Goal: Task Accomplishment & Management: Use online tool/utility

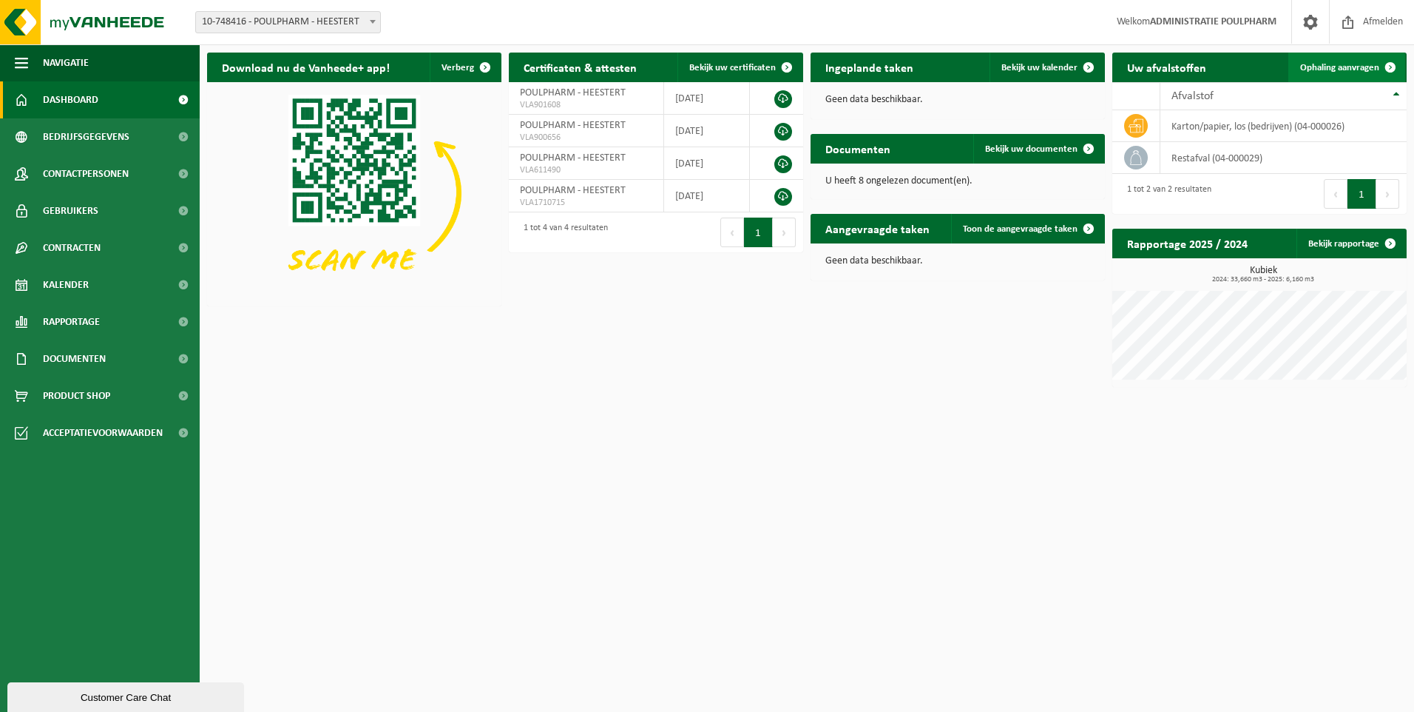
click at [1348, 69] on span "Ophaling aanvragen" at bounding box center [1339, 68] width 79 height 10
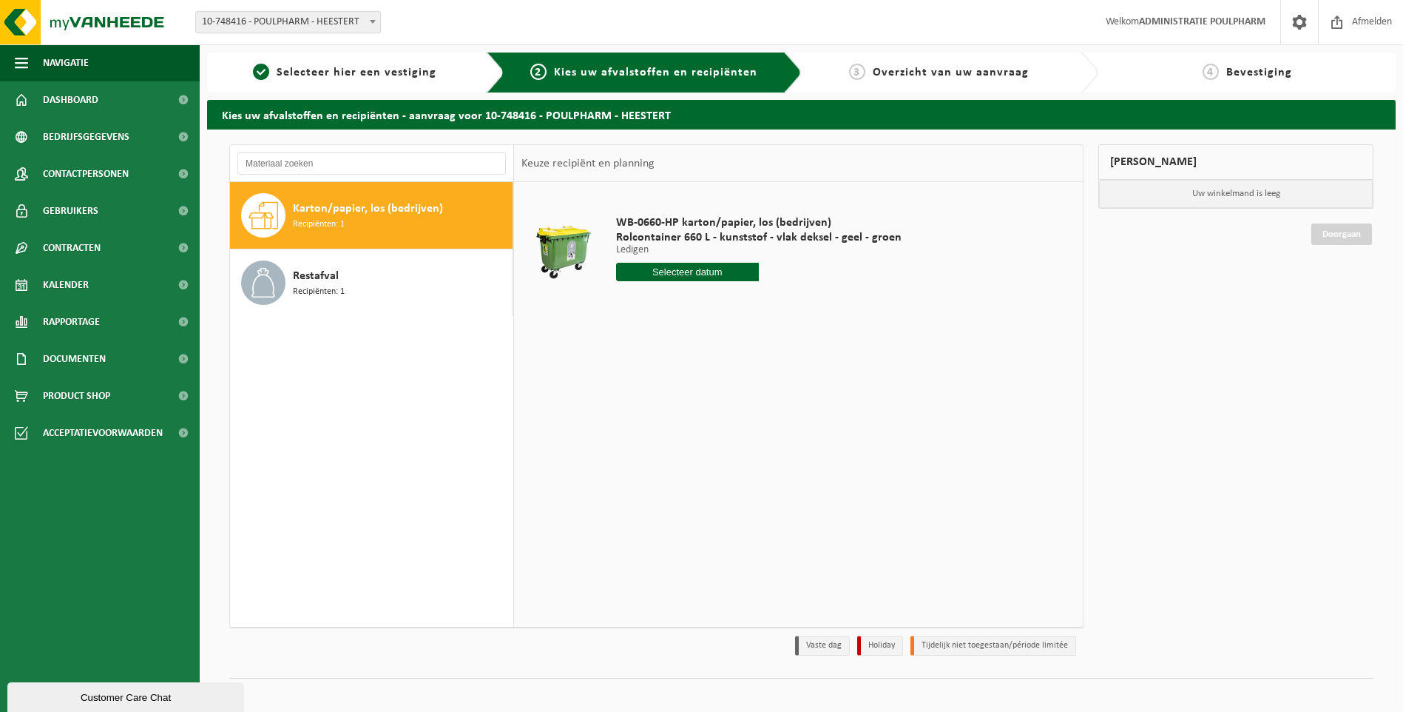
click at [677, 273] on input "text" at bounding box center [687, 272] width 143 height 18
click at [655, 452] on div "30" at bounding box center [656, 451] width 26 height 24
type input "Van 2025-09-30"
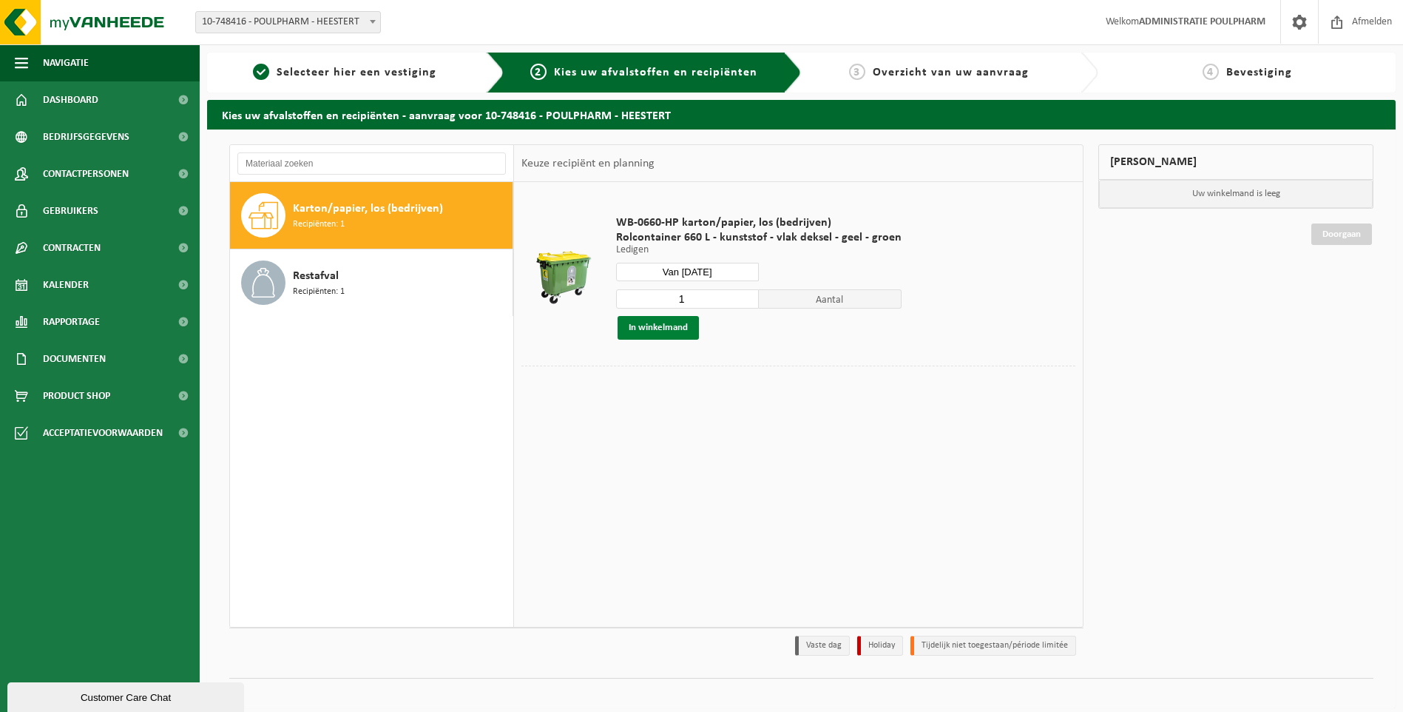
click at [667, 331] on button "In winkelmand" at bounding box center [658, 328] width 81 height 24
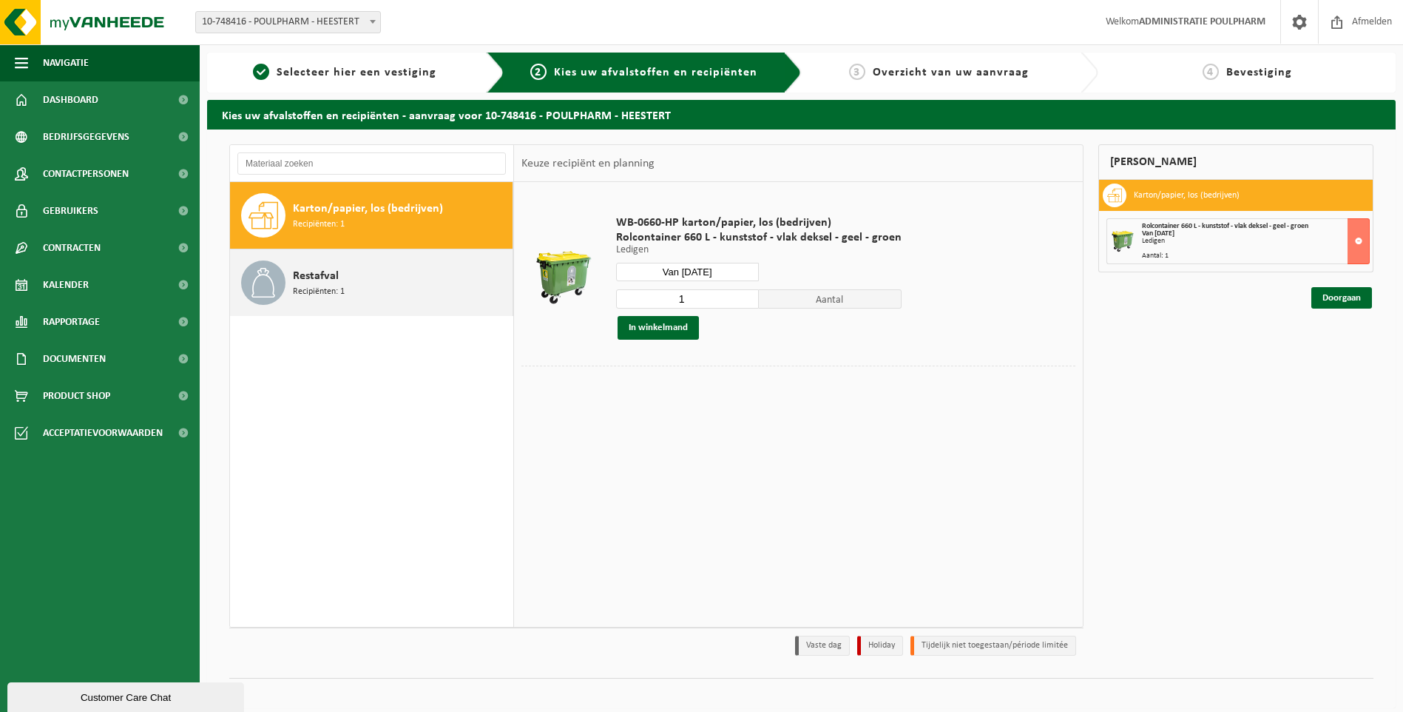
click at [311, 280] on span "Restafval" at bounding box center [316, 276] width 46 height 18
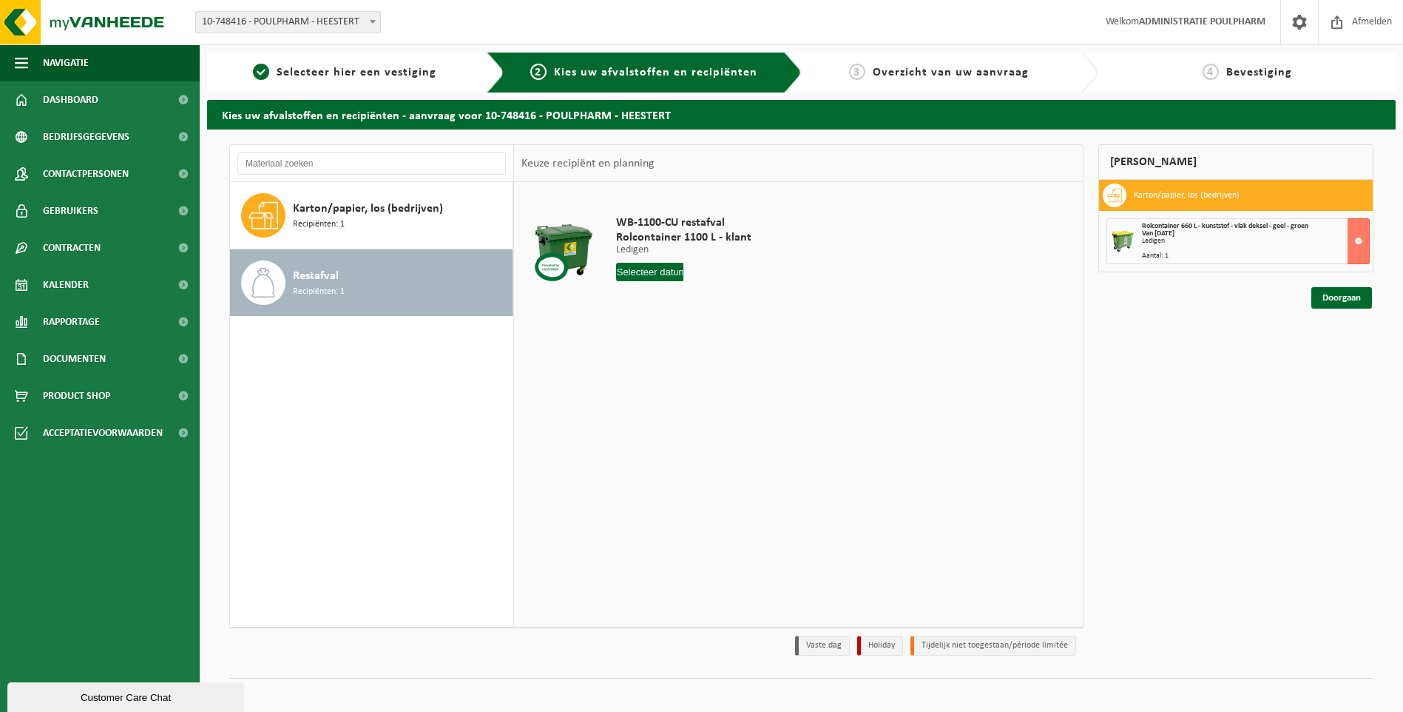
click at [665, 262] on div "WB-1100-CU restafval Rolcontainer 1100 L - klant Ledigen Ledigen Ledigen 1 Aant…" at bounding box center [684, 251] width 150 height 103
click at [660, 274] on input "text" at bounding box center [650, 272] width 68 height 18
click at [652, 452] on div "30" at bounding box center [656, 451] width 26 height 24
type input "Van 2025-09-30"
click at [677, 330] on button "In winkelmand" at bounding box center [658, 328] width 81 height 24
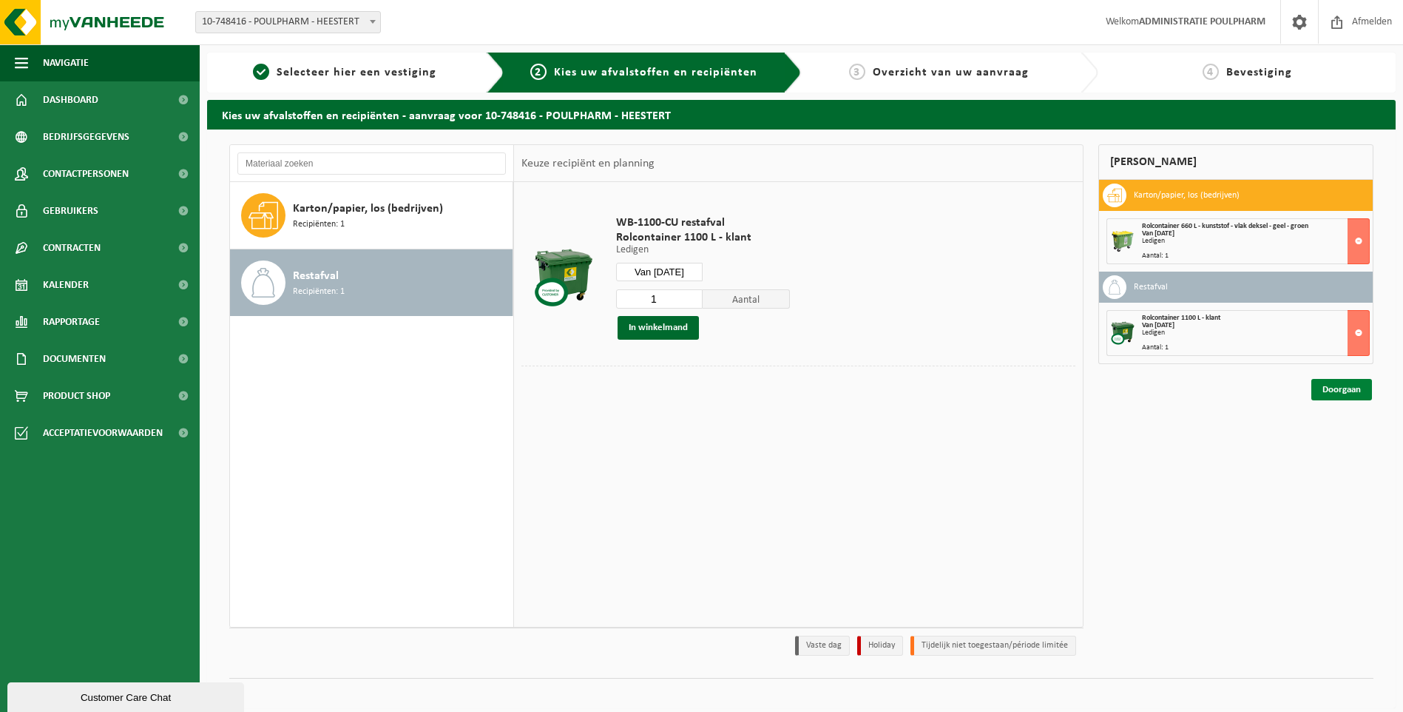
click at [1346, 396] on link "Doorgaan" at bounding box center [1341, 389] width 61 height 21
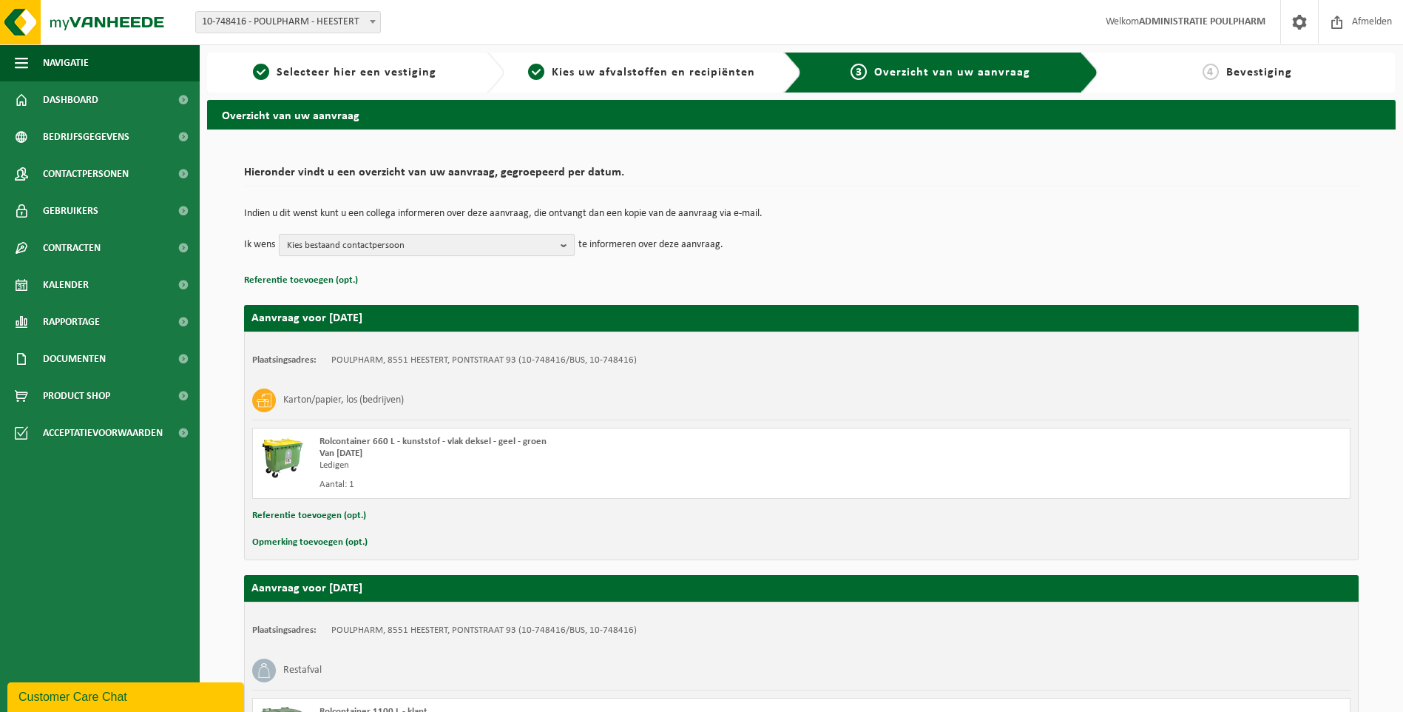
click at [566, 243] on b "button" at bounding box center [567, 244] width 13 height 21
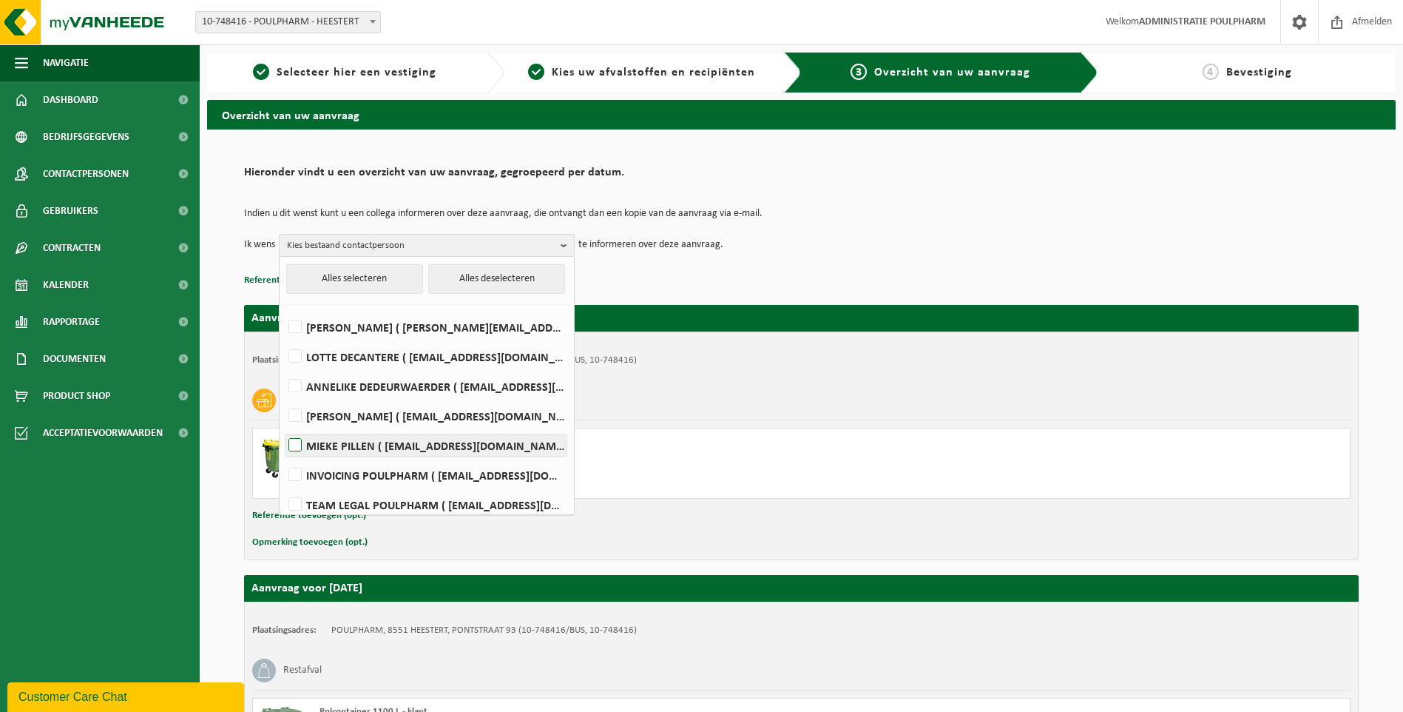
scroll to position [67, 0]
